Goal: Obtain resource: Obtain resource

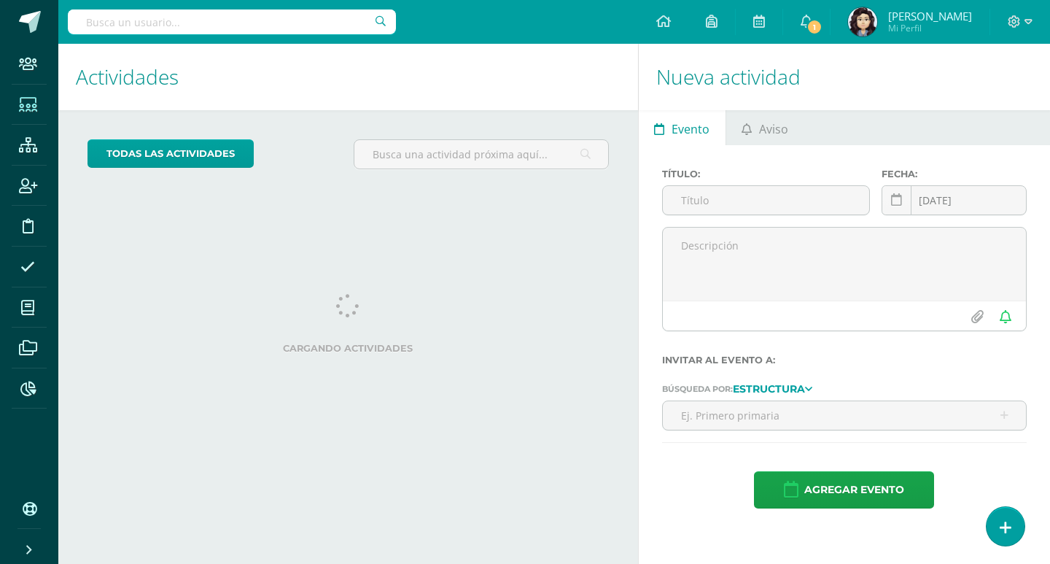
click at [35, 109] on icon at bounding box center [28, 105] width 18 height 15
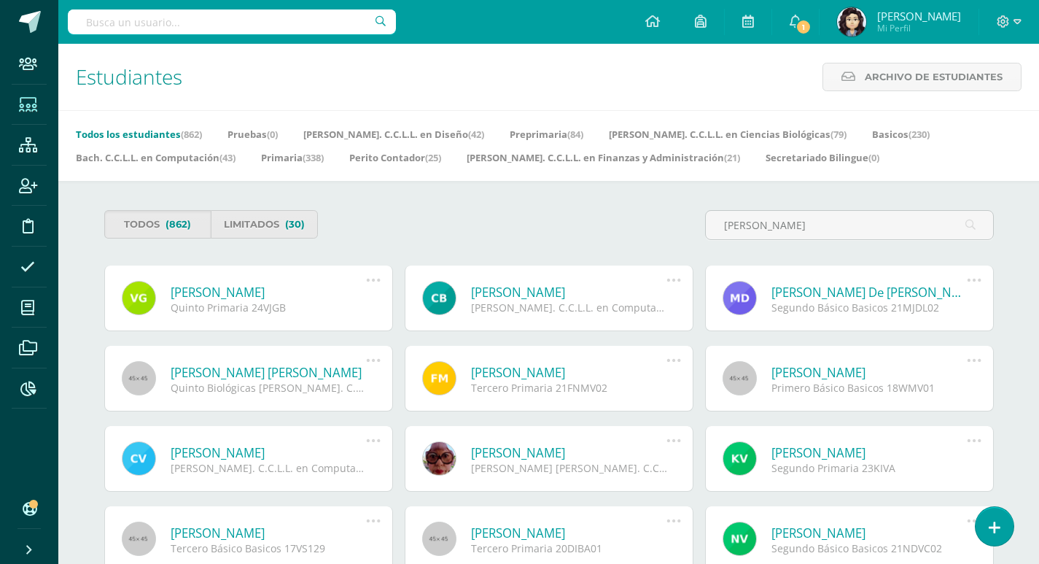
type input "bonilla"
click at [320, 374] on link "Josef Jan Carlos Bonilla Del Aguila" at bounding box center [269, 372] width 196 height 17
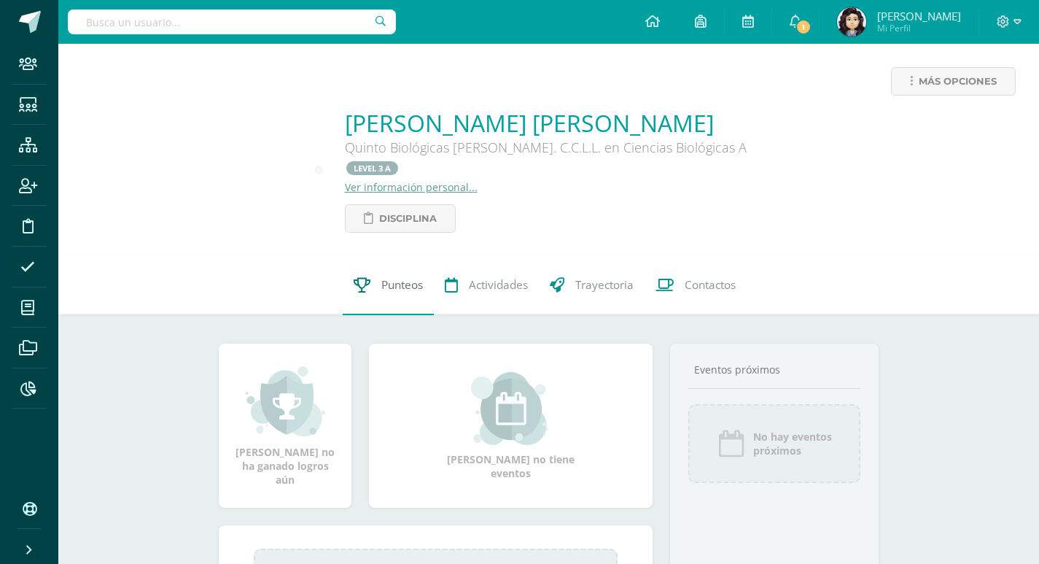
click at [386, 278] on span "Punteos" at bounding box center [402, 285] width 42 height 15
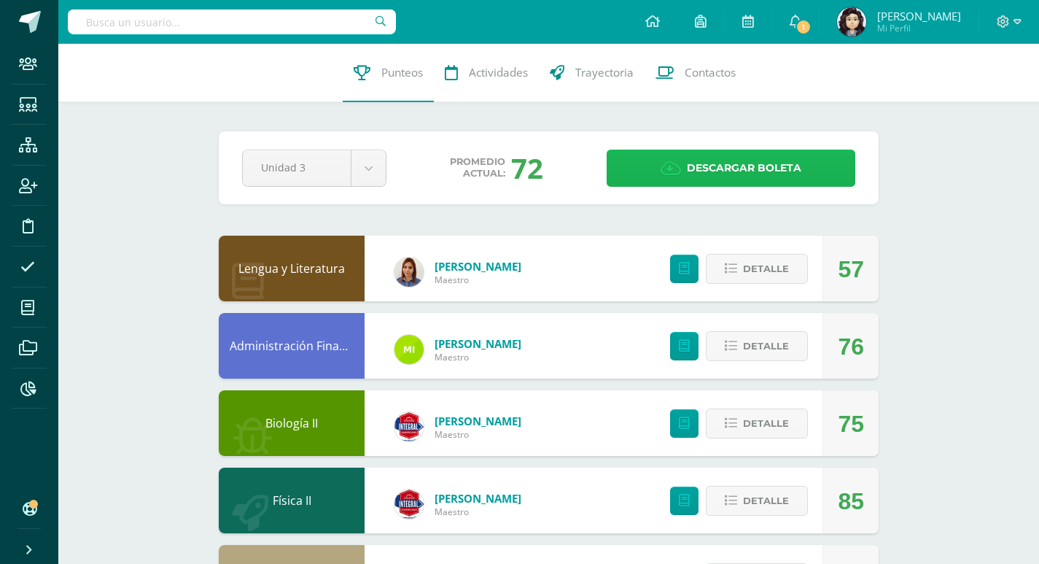
click at [701, 159] on span "Descargar boleta" at bounding box center [744, 168] width 114 height 36
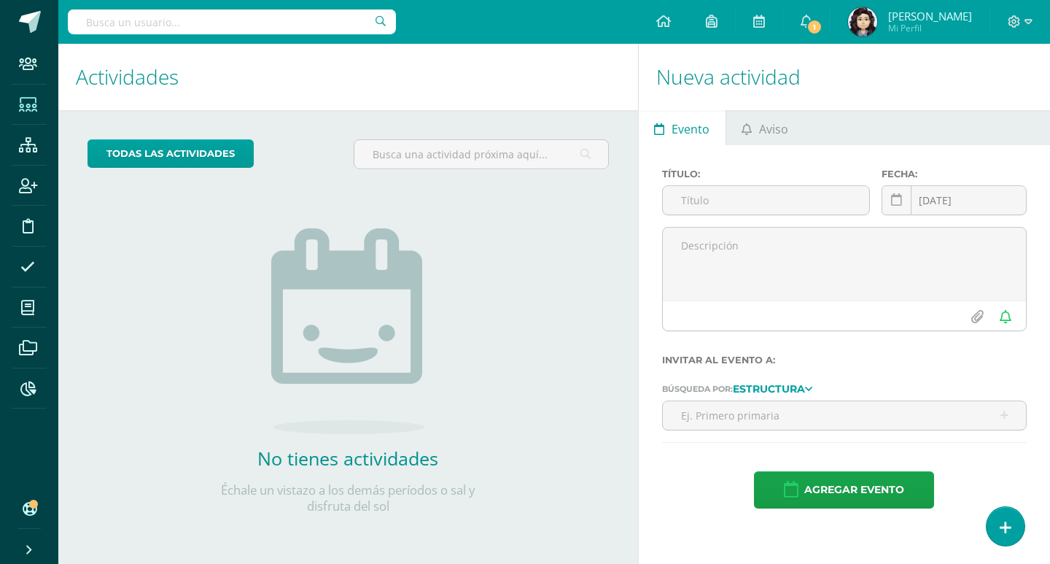
click at [27, 109] on icon at bounding box center [28, 105] width 18 height 15
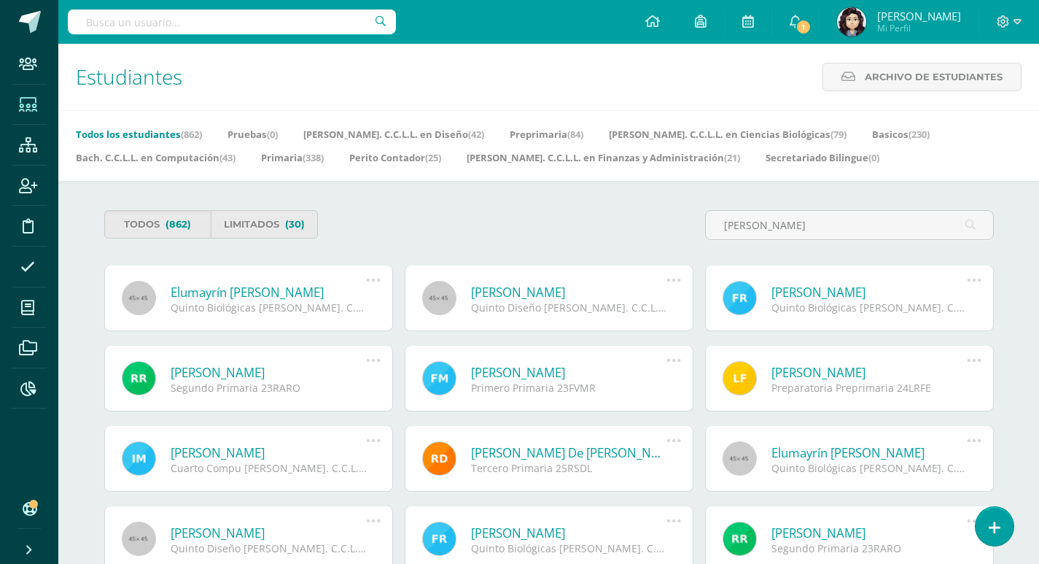
type input "WRIGHT"
click at [253, 296] on link "Elumayrín [PERSON_NAME]" at bounding box center [269, 292] width 196 height 17
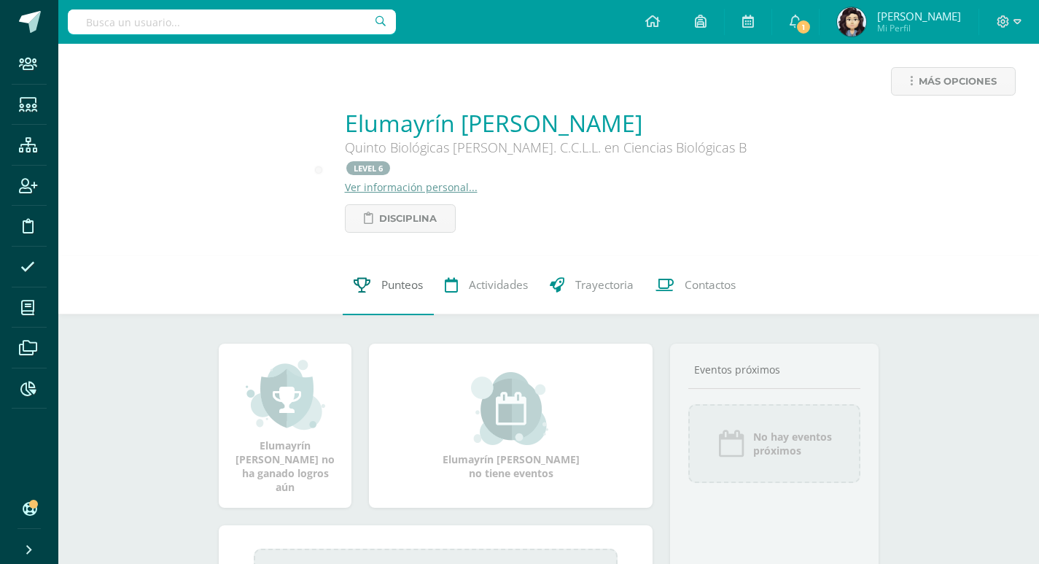
click at [400, 278] on span "Punteos" at bounding box center [402, 285] width 42 height 15
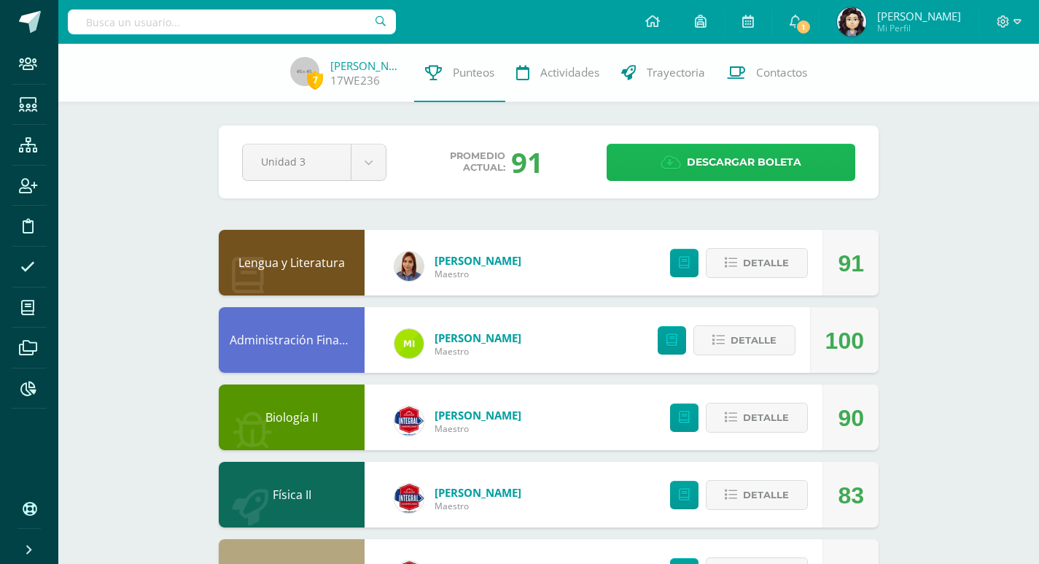
click at [697, 166] on span "Descargar boleta" at bounding box center [744, 162] width 114 height 36
